Goal: Task Accomplishment & Management: Complete application form

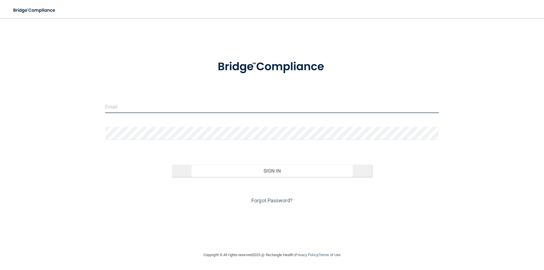
type input "[PERSON_NAME][EMAIL_ADDRESS][DOMAIN_NAME]"
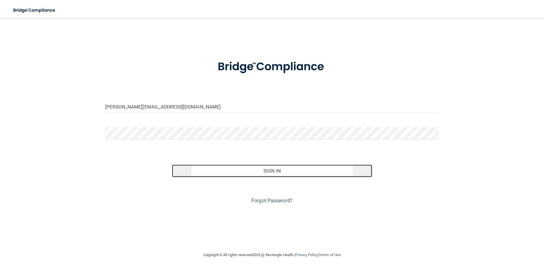
click at [248, 172] on button "Sign In" at bounding box center [272, 171] width 200 height 12
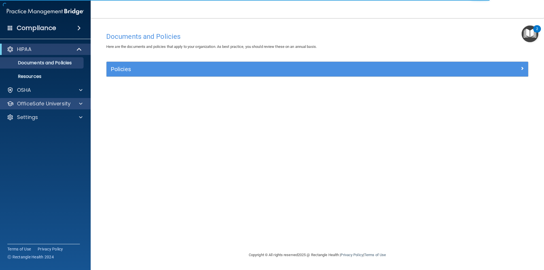
drag, startPoint x: 80, startPoint y: 98, endPoint x: 79, endPoint y: 101, distance: 3.1
click at [80, 99] on div "HIPAA Documents and Policies Report an Incident Business Associates Emergency P…" at bounding box center [45, 84] width 91 height 86
click at [79, 101] on span at bounding box center [80, 103] width 3 height 7
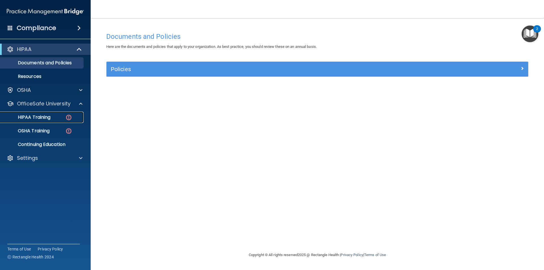
click at [42, 117] on p "HIPAA Training" at bounding box center [27, 117] width 47 height 6
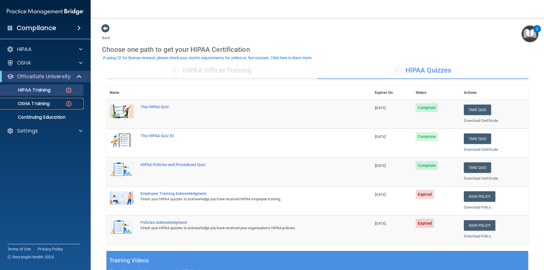
click at [59, 99] on link "OSHA Training" at bounding box center [38, 103] width 89 height 11
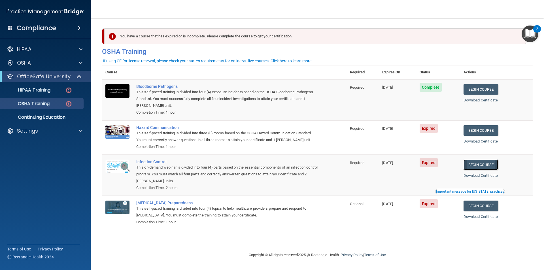
click at [481, 170] on link "Begin Course" at bounding box center [480, 164] width 35 height 10
click at [475, 91] on link "Begin Course" at bounding box center [480, 89] width 35 height 10
click at [481, 128] on link "Begin Course" at bounding box center [480, 130] width 35 height 10
click at [475, 177] on link "Download Certificate" at bounding box center [480, 175] width 34 height 4
click at [471, 134] on link "Begin Course" at bounding box center [480, 130] width 35 height 10
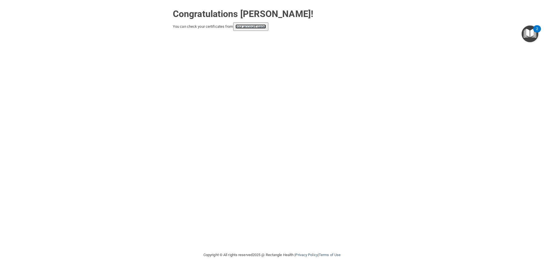
click at [250, 28] on link "your account page!" at bounding box center [250, 26] width 31 height 4
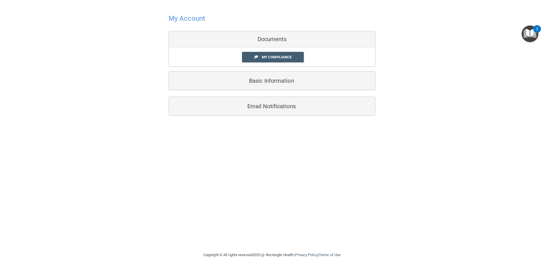
click at [268, 63] on div "My Compliance My Compliance My BAA" at bounding box center [272, 57] width 206 height 19
click at [266, 57] on span "My Compliance" at bounding box center [277, 57] width 30 height 4
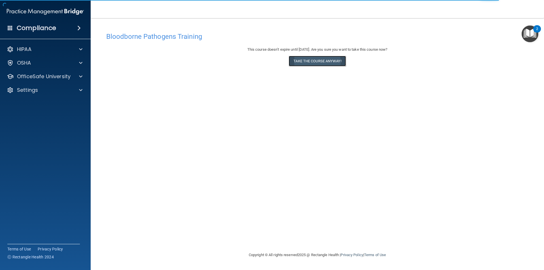
click at [329, 64] on button "Take the course anyway!" at bounding box center [317, 61] width 57 height 10
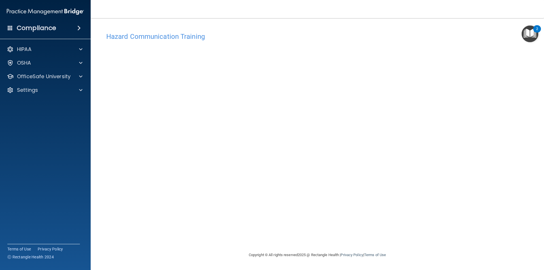
click at [531, 31] on img "Open Resource Center, 2 new notifications" at bounding box center [529, 33] width 17 height 17
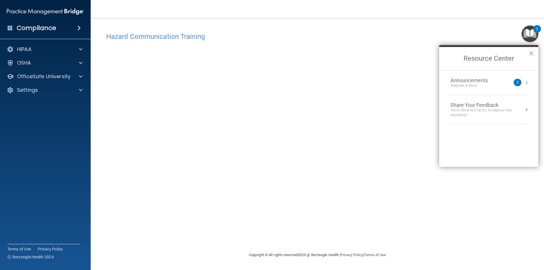
click at [528, 55] on h2 "Resource Center" at bounding box center [488, 58] width 99 height 23
click at [529, 55] on button "×" at bounding box center [530, 53] width 5 height 9
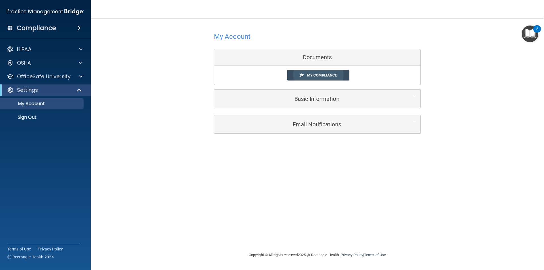
click at [289, 77] on link "My Compliance" at bounding box center [318, 75] width 62 height 10
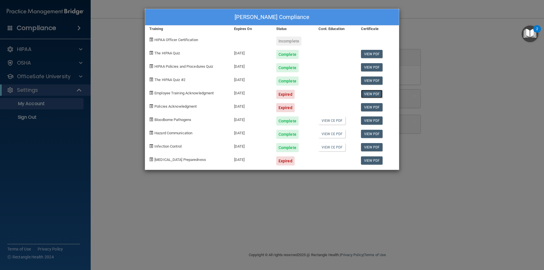
click at [366, 92] on link "View PDF" at bounding box center [372, 94] width 22 height 8
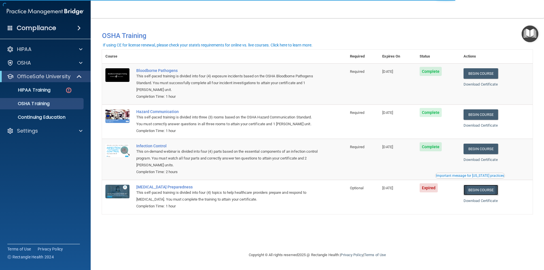
click at [482, 193] on link "Begin Course" at bounding box center [480, 190] width 35 height 10
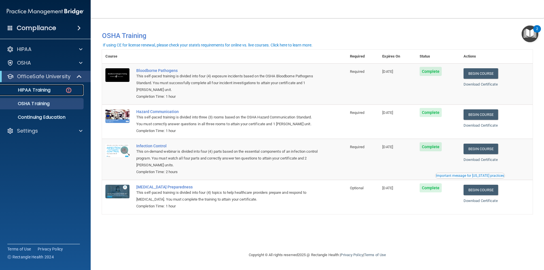
click at [50, 86] on link "HIPAA Training" at bounding box center [38, 89] width 89 height 11
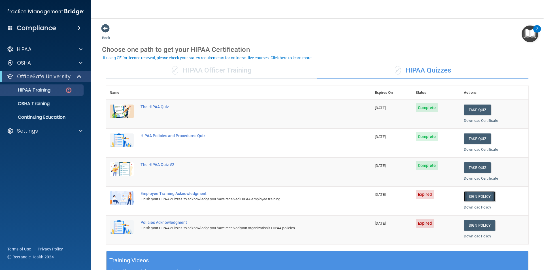
click at [467, 200] on link "Sign Policy" at bounding box center [479, 196] width 31 height 10
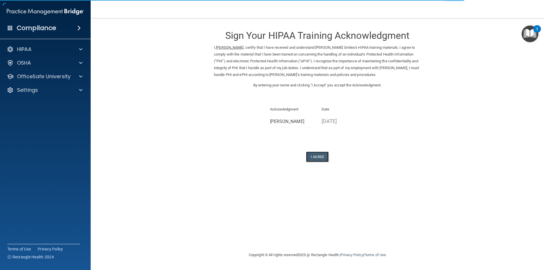
click at [317, 160] on button "I Agree" at bounding box center [317, 156] width 23 height 10
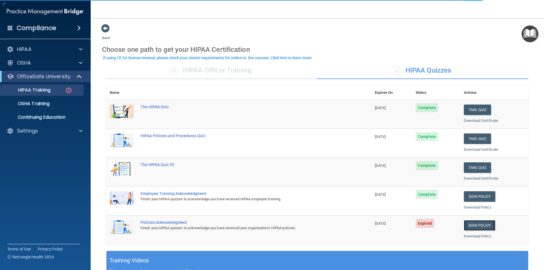
click at [481, 226] on link "Sign Policy" at bounding box center [479, 225] width 31 height 10
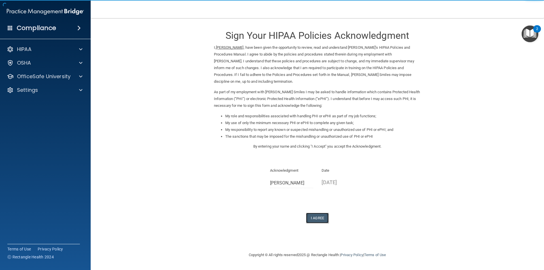
click at [317, 219] on button "I Agree" at bounding box center [317, 218] width 23 height 10
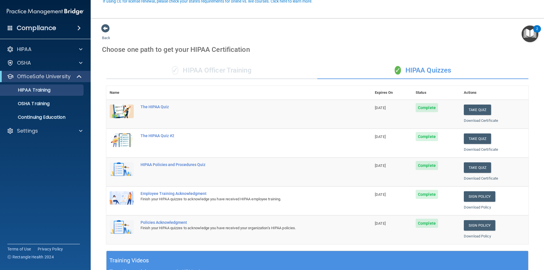
scroll to position [57, 0]
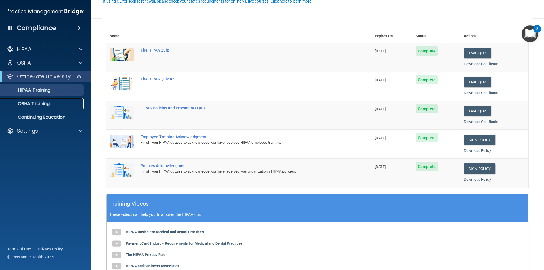
click at [44, 106] on p "OSHA Training" at bounding box center [27, 104] width 46 height 6
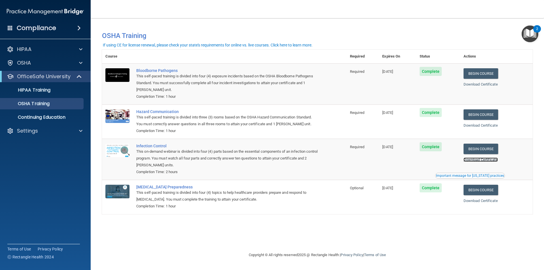
click at [481, 162] on link "Download Certificate" at bounding box center [480, 159] width 34 height 4
click at [474, 84] on link "Download Certificate" at bounding box center [480, 84] width 34 height 4
click at [478, 127] on link "Download Certificate" at bounding box center [480, 125] width 34 height 4
click at [480, 158] on div "Download Certificate" at bounding box center [496, 159] width 66 height 7
click at [479, 161] on link "Download Certificate" at bounding box center [480, 159] width 34 height 4
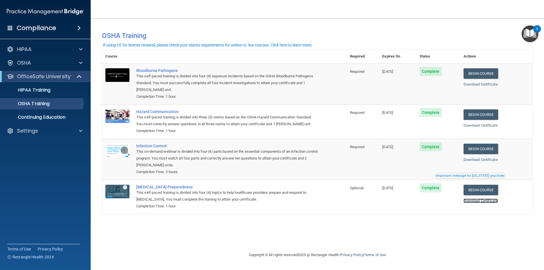
click at [475, 202] on link "Download Certificate" at bounding box center [480, 200] width 34 height 4
click at [49, 88] on p "HIPAA Training" at bounding box center [27, 90] width 47 height 6
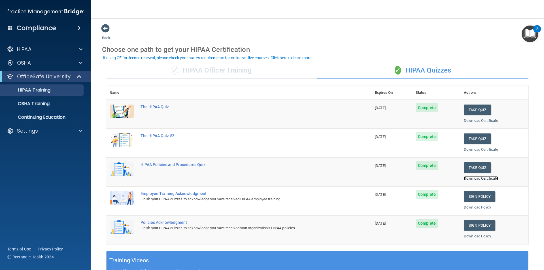
click at [464, 176] on link "Download Certificate" at bounding box center [481, 178] width 34 height 4
click at [474, 204] on div "Download Policy" at bounding box center [494, 207] width 61 height 7
click at [474, 207] on link "Download Policy" at bounding box center [477, 207] width 27 height 4
click at [467, 235] on link "Download Policy" at bounding box center [477, 236] width 27 height 4
